Goal: Transaction & Acquisition: Purchase product/service

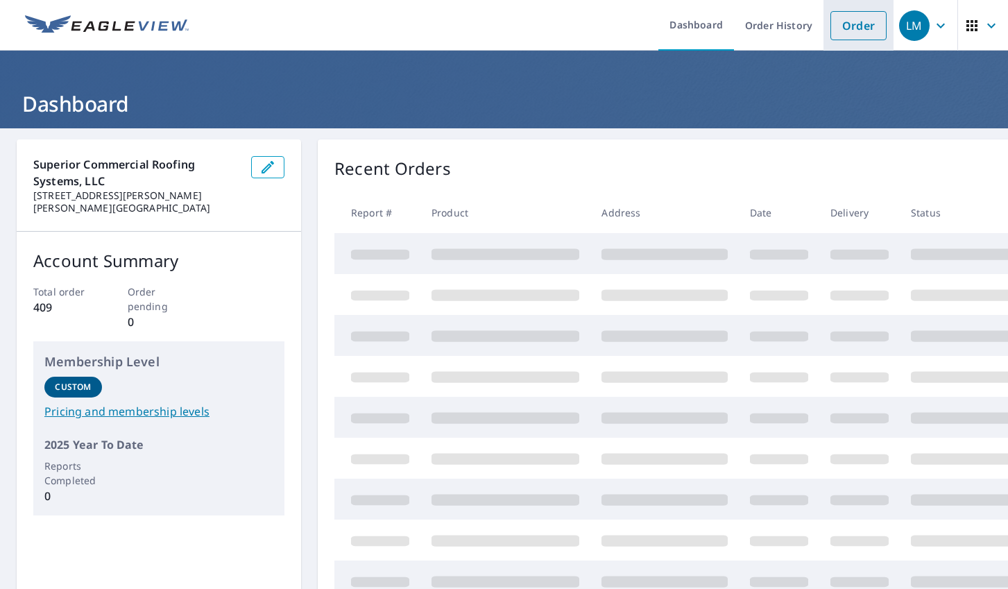
click at [877, 26] on link "Order" at bounding box center [858, 25] width 56 height 29
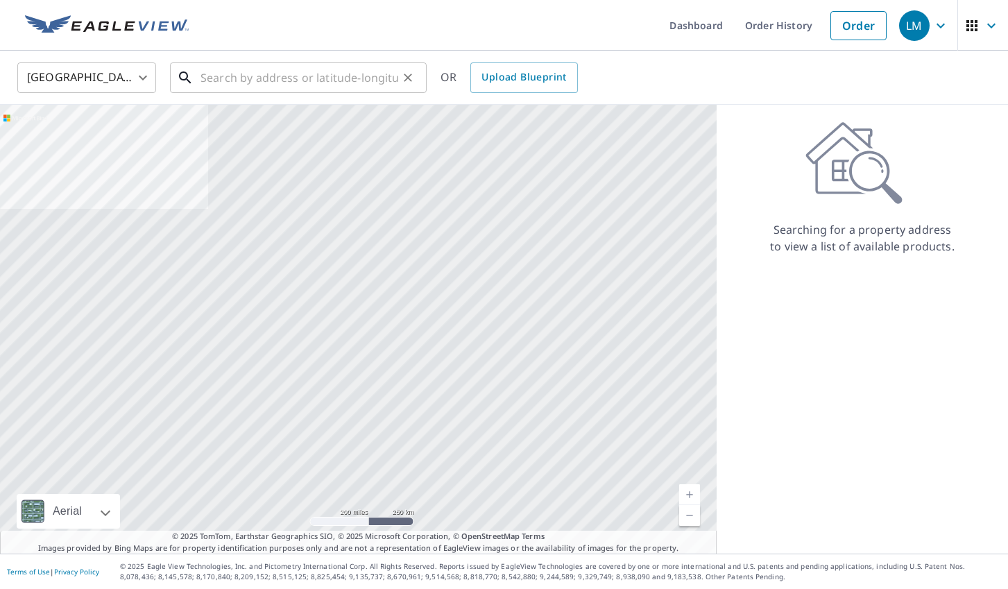
click at [231, 76] on input "text" at bounding box center [299, 77] width 198 height 39
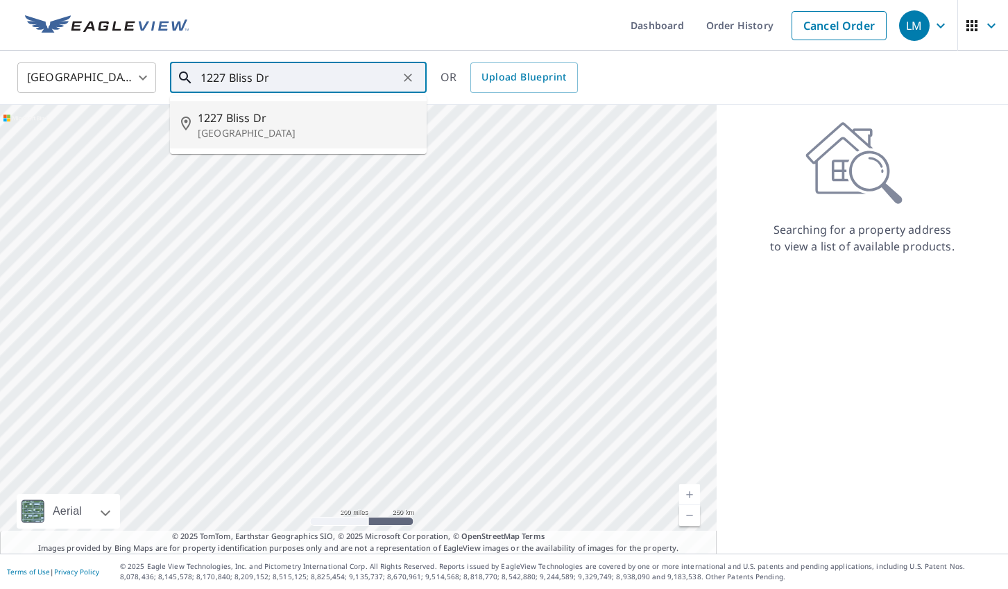
click at [212, 114] on span "1227 Bliss Dr" at bounding box center [307, 118] width 218 height 17
type input "1227 Bliss [GEOGRAPHIC_DATA]"
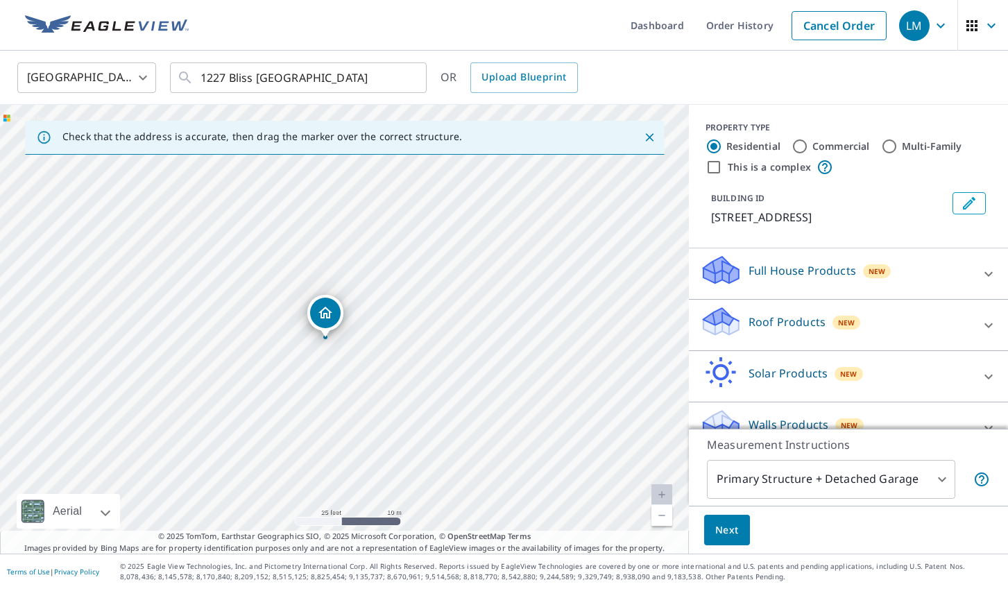
scroll to position [25, 0]
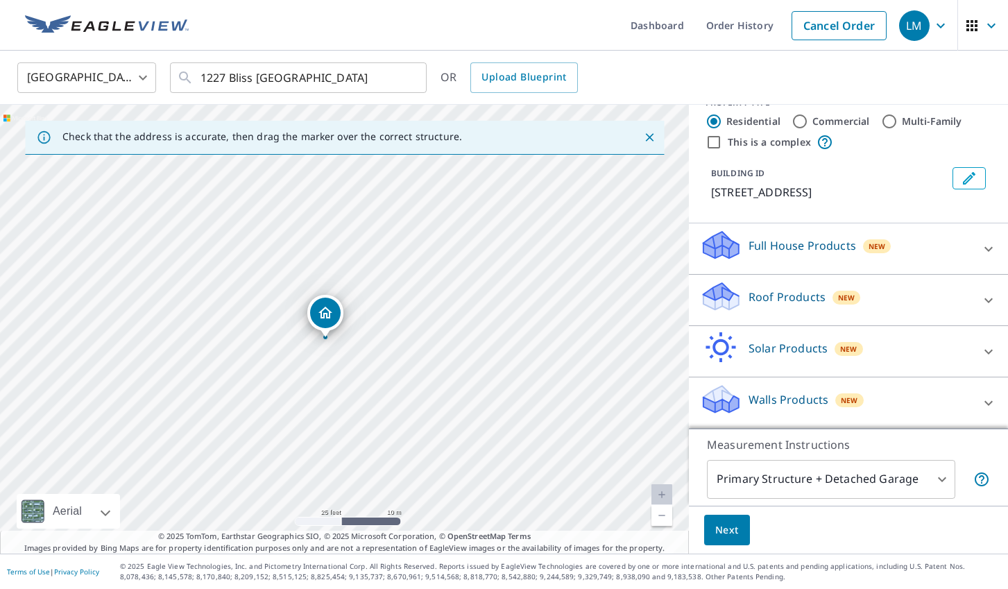
click at [771, 290] on p "Roof Products" at bounding box center [787, 297] width 77 height 17
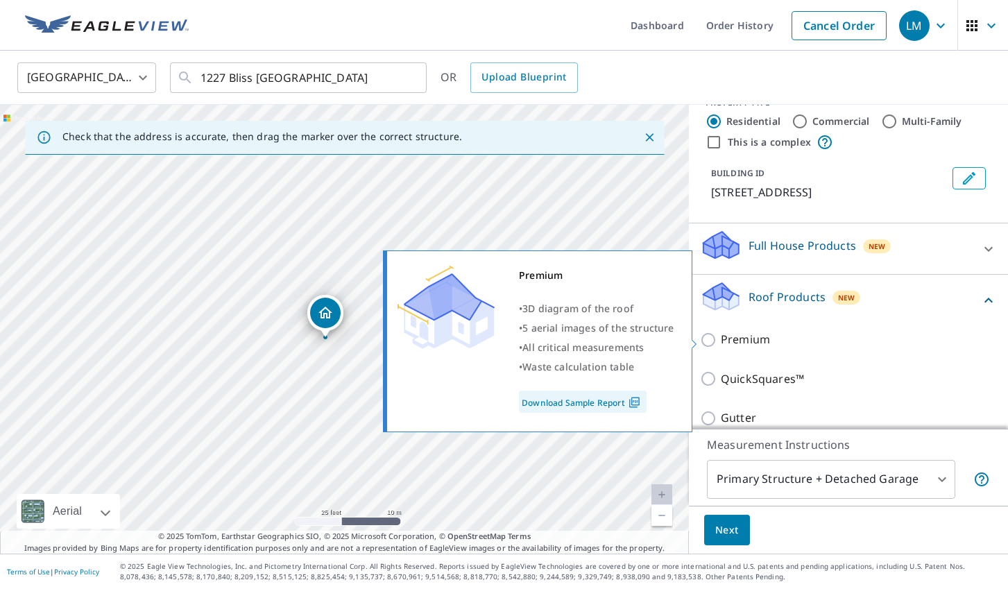
click at [739, 343] on p "Premium" at bounding box center [745, 339] width 49 height 17
click at [721, 343] on input "Premium" at bounding box center [710, 340] width 21 height 17
checkbox input "true"
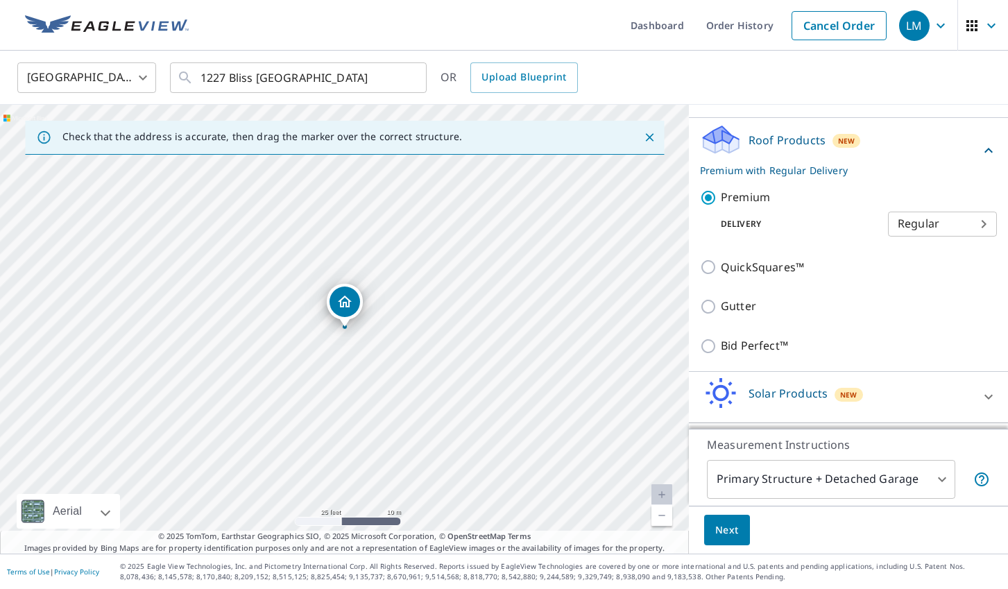
scroll to position [229, 0]
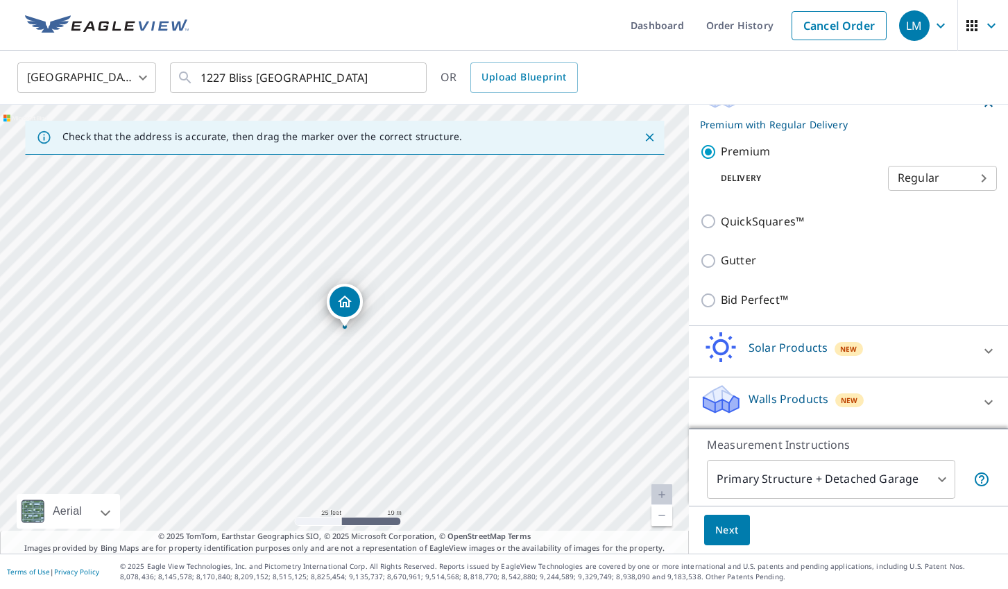
click at [805, 476] on body "LM LM Dashboard Order History Cancel Order LM [GEOGRAPHIC_DATA] [GEOGRAPHIC_DAT…" at bounding box center [504, 294] width 1008 height 589
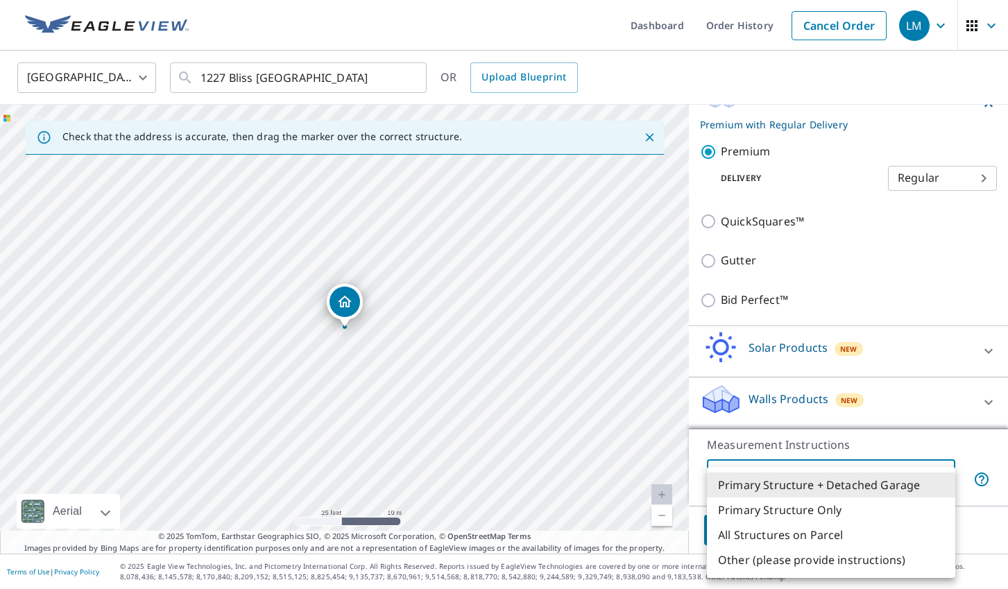
click at [805, 509] on li "Primary Structure Only" at bounding box center [831, 509] width 248 height 25
type input "2"
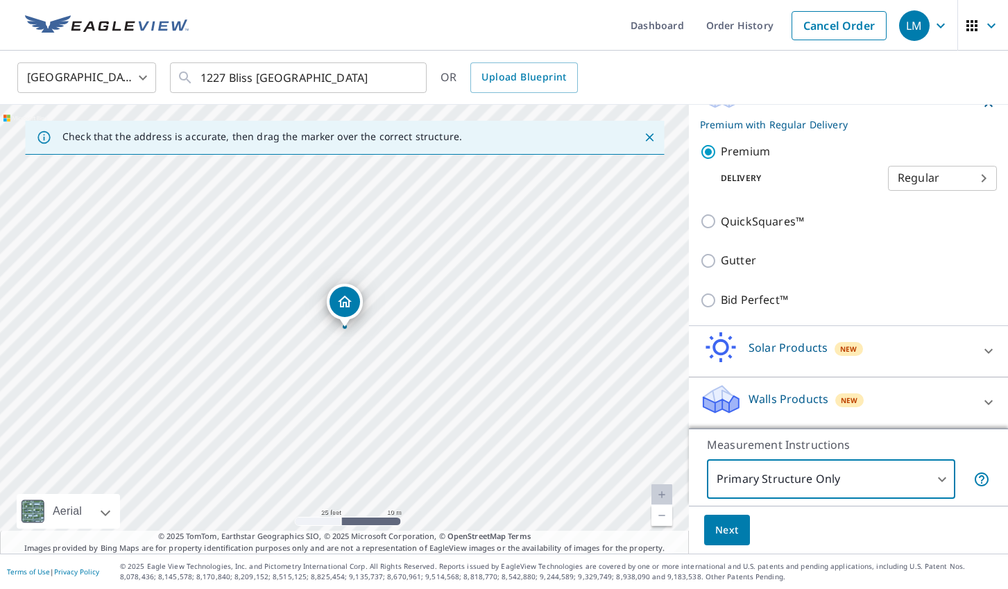
click at [734, 535] on span "Next" at bounding box center [727, 530] width 24 height 17
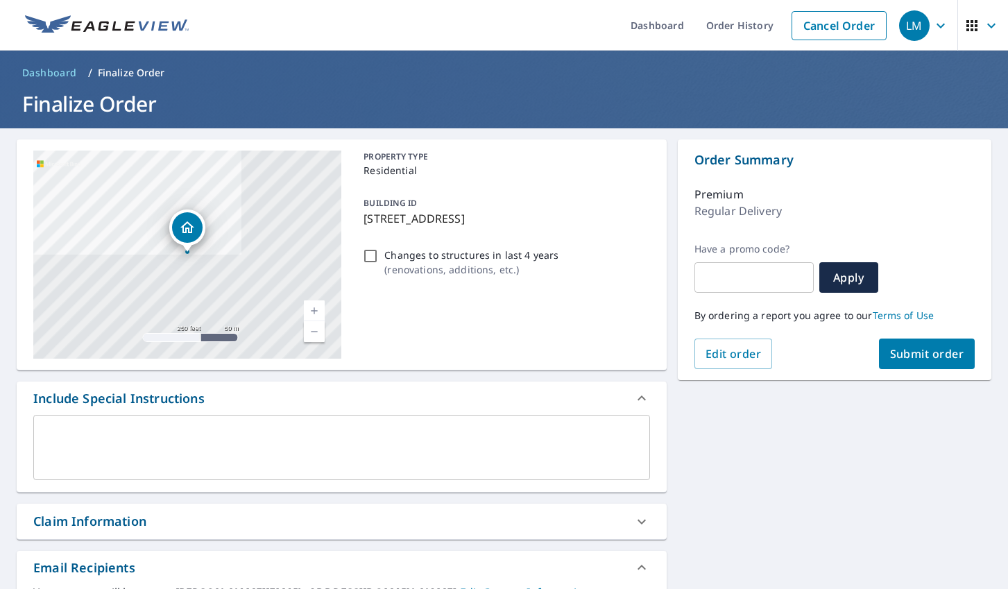
click at [904, 351] on span "Submit order" at bounding box center [927, 353] width 74 height 15
